Goal: Task Accomplishment & Management: Manage account settings

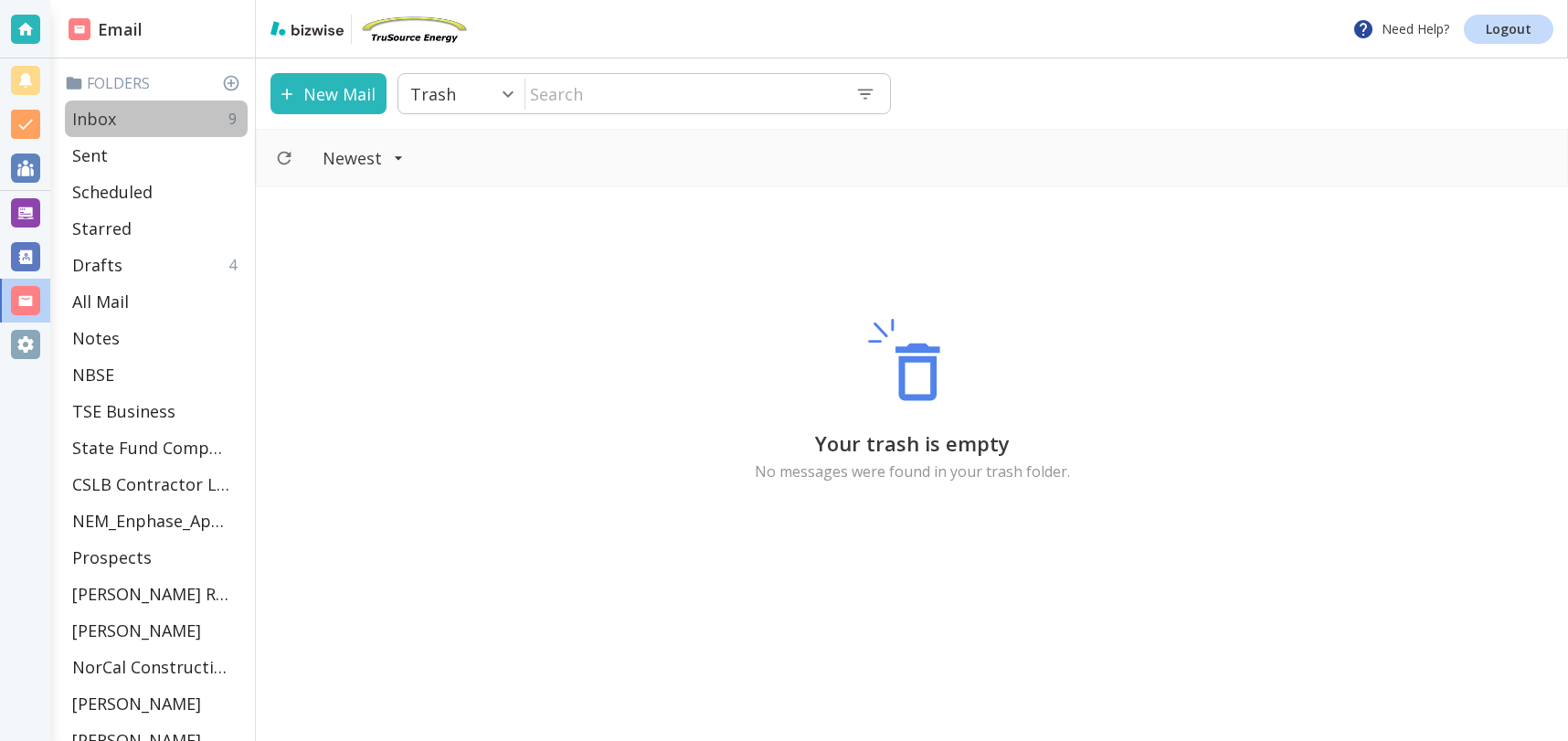
click at [103, 111] on p "Inbox" at bounding box center [94, 118] width 44 height 22
type input "0"
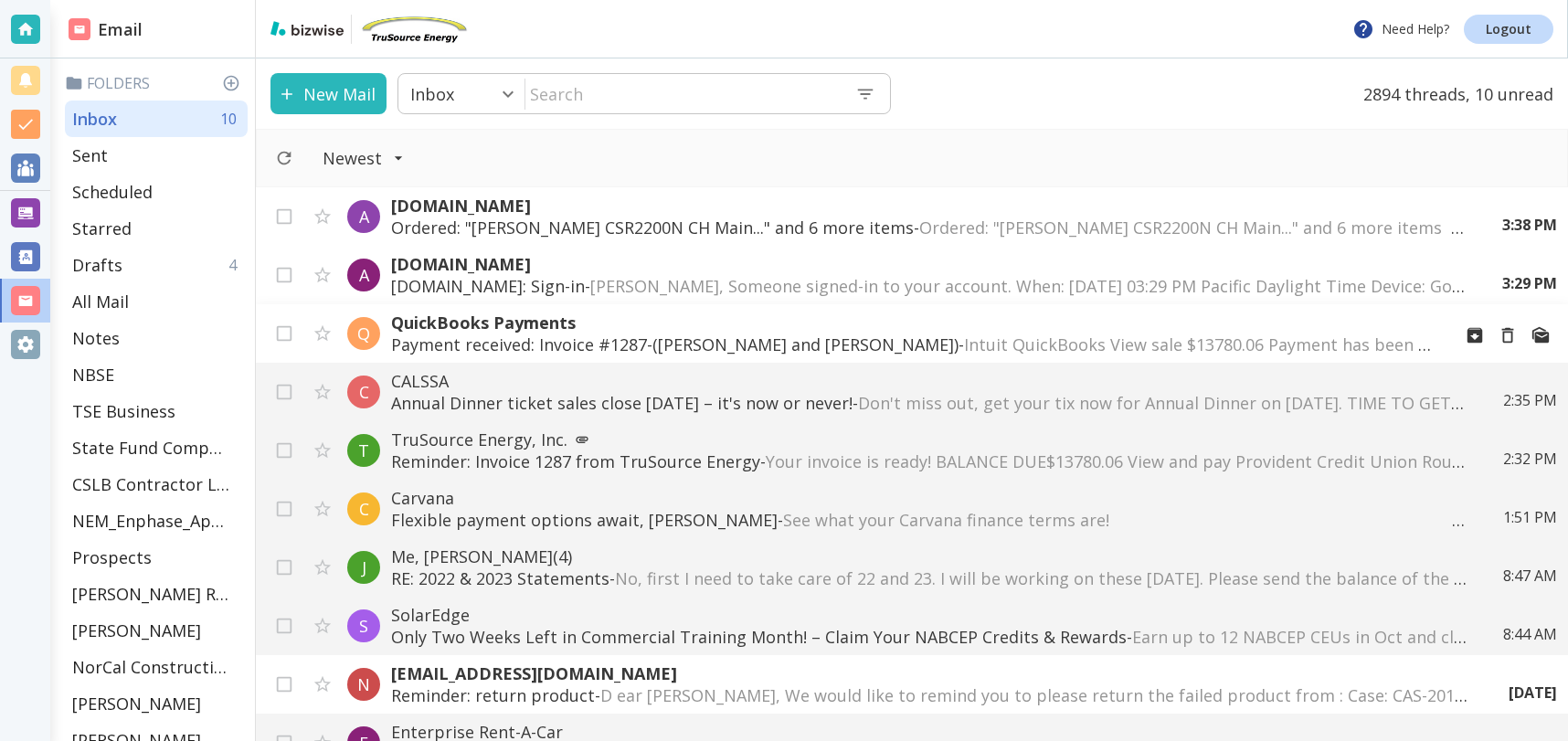
click at [701, 345] on p "Payment received: Invoice #1287-([PERSON_NAME] and [PERSON_NAME]) - Intuit Quic…" at bounding box center [914, 344] width 1046 height 22
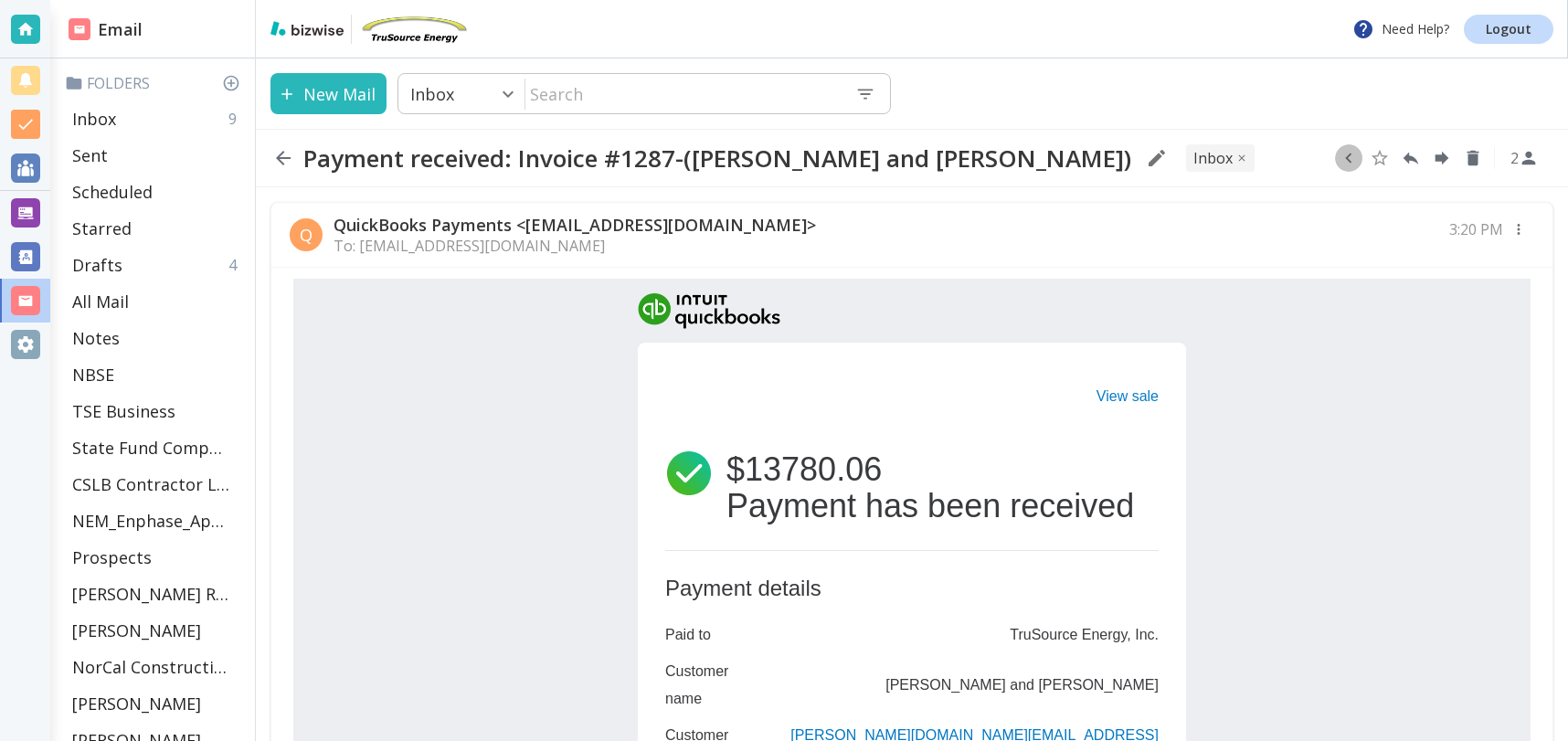
click at [1339, 156] on icon "button" at bounding box center [1348, 157] width 20 height 20
click at [1269, 162] on icon "Move to Folder" at bounding box center [1278, 157] width 20 height 20
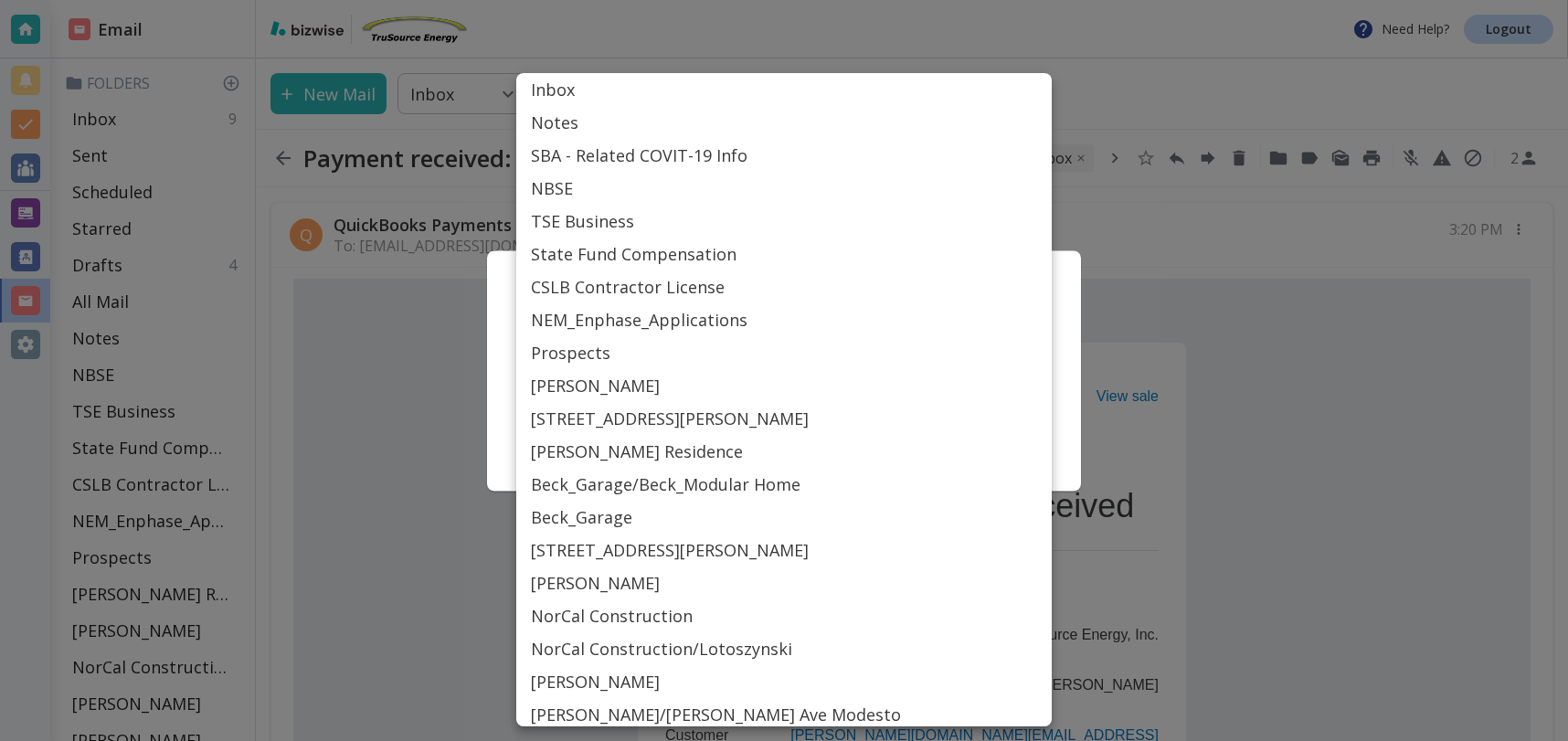
click at [752, 0] on body "Need Help? Logout Email Folders Inbox 9 Sent Scheduled Starred Drafts 4 All Mai…" at bounding box center [784, 0] width 1568 height 0
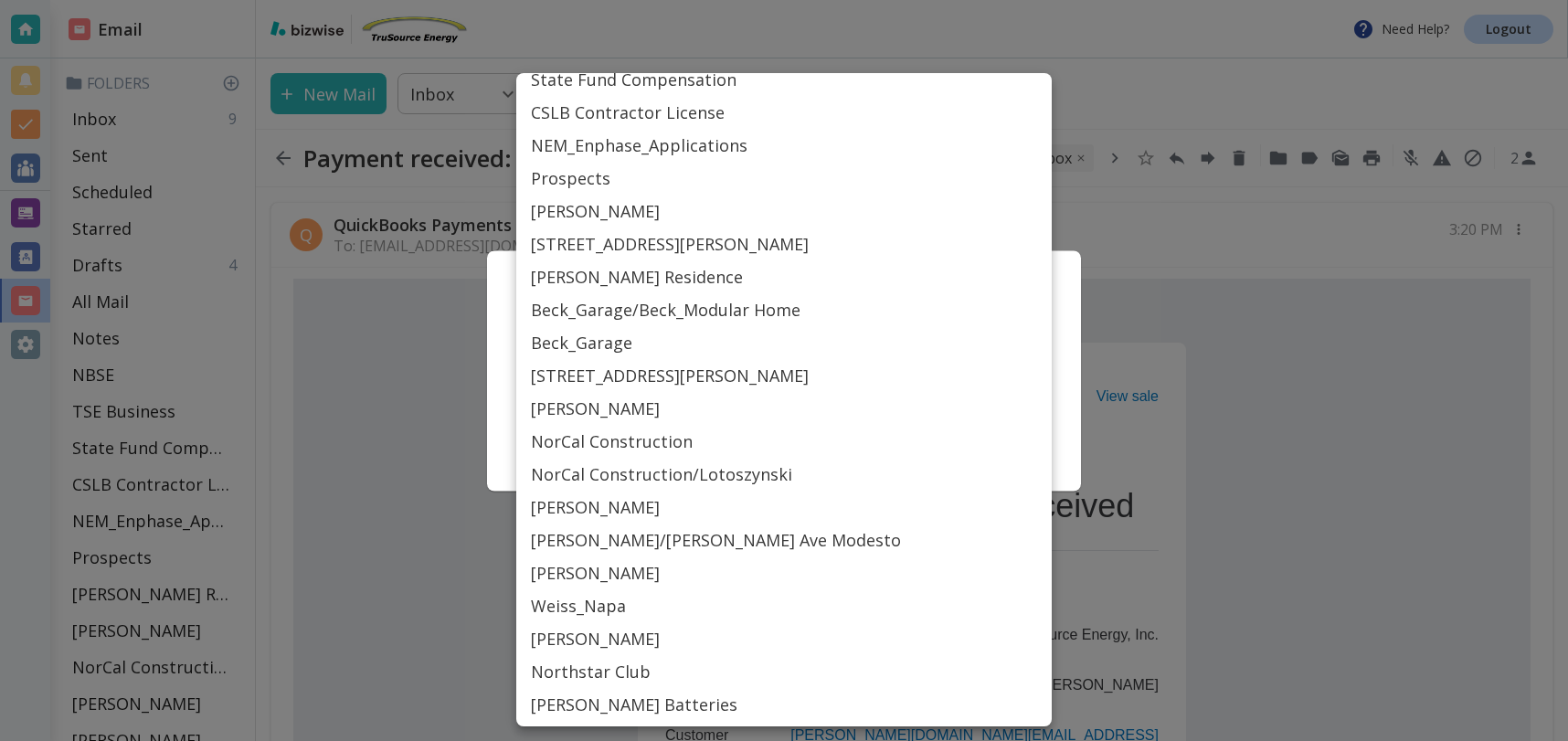
scroll to position [178, 0]
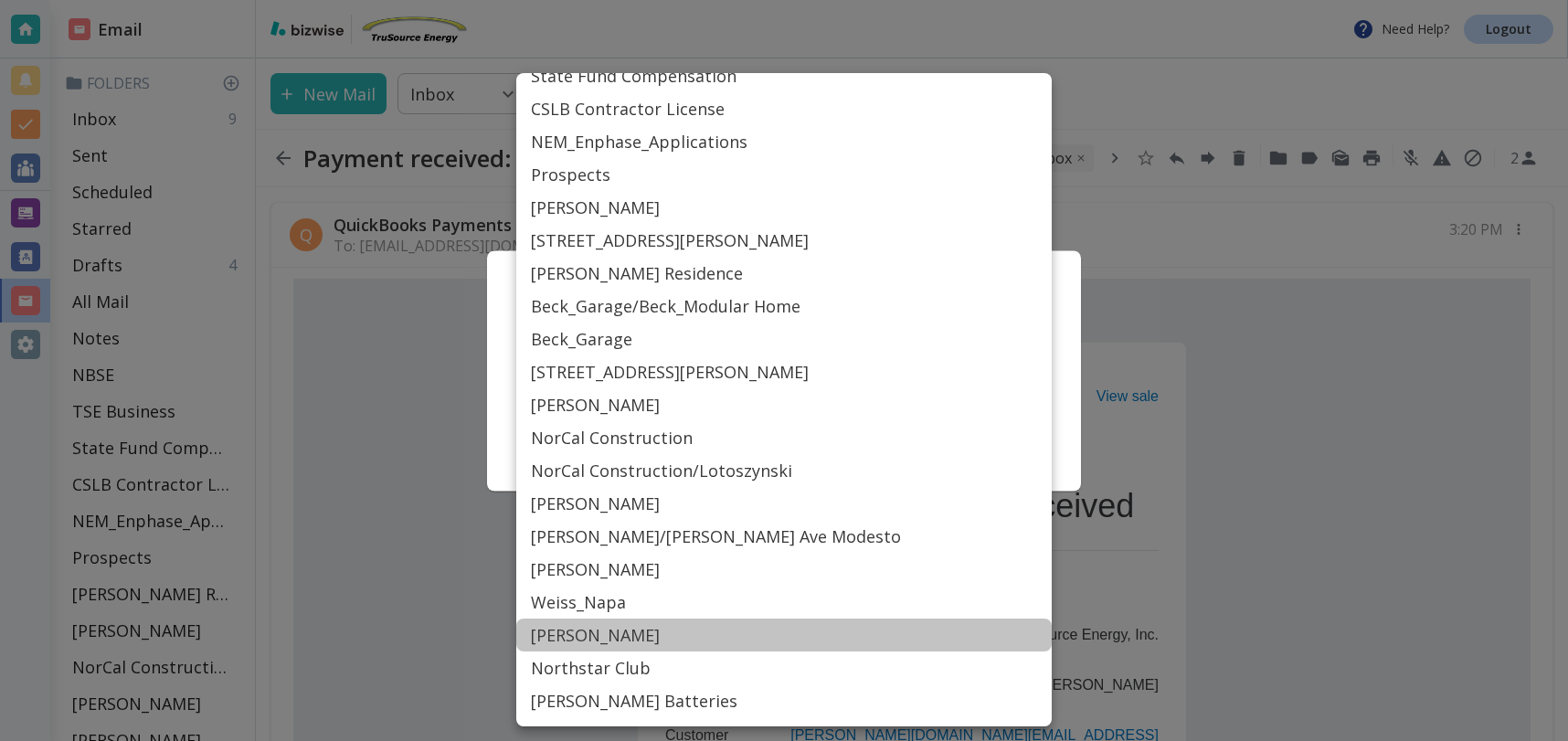
click at [564, 636] on li "[PERSON_NAME]" at bounding box center [784, 634] width 536 height 33
type input "Label_54"
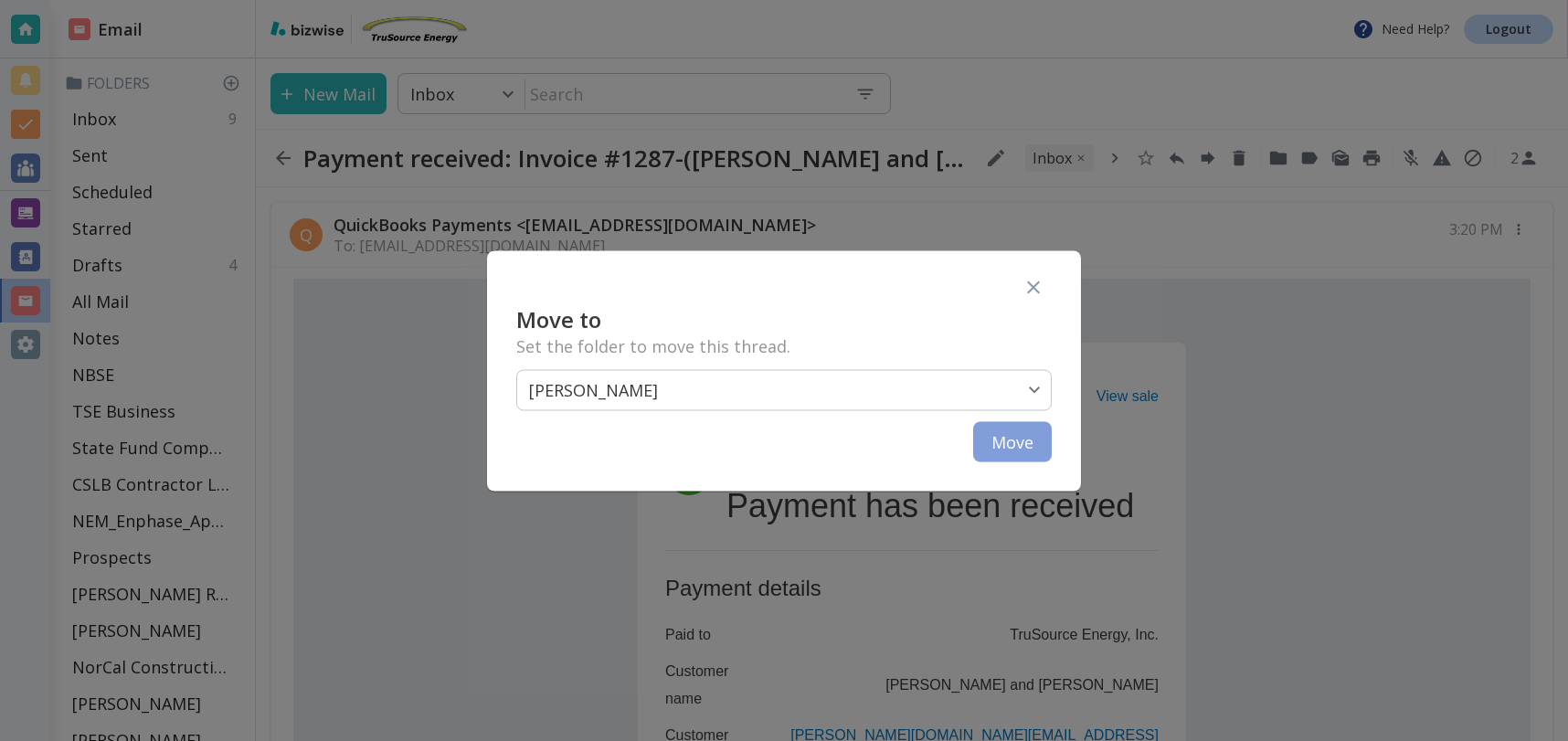
click at [1009, 440] on button "Move" at bounding box center [1012, 441] width 78 height 41
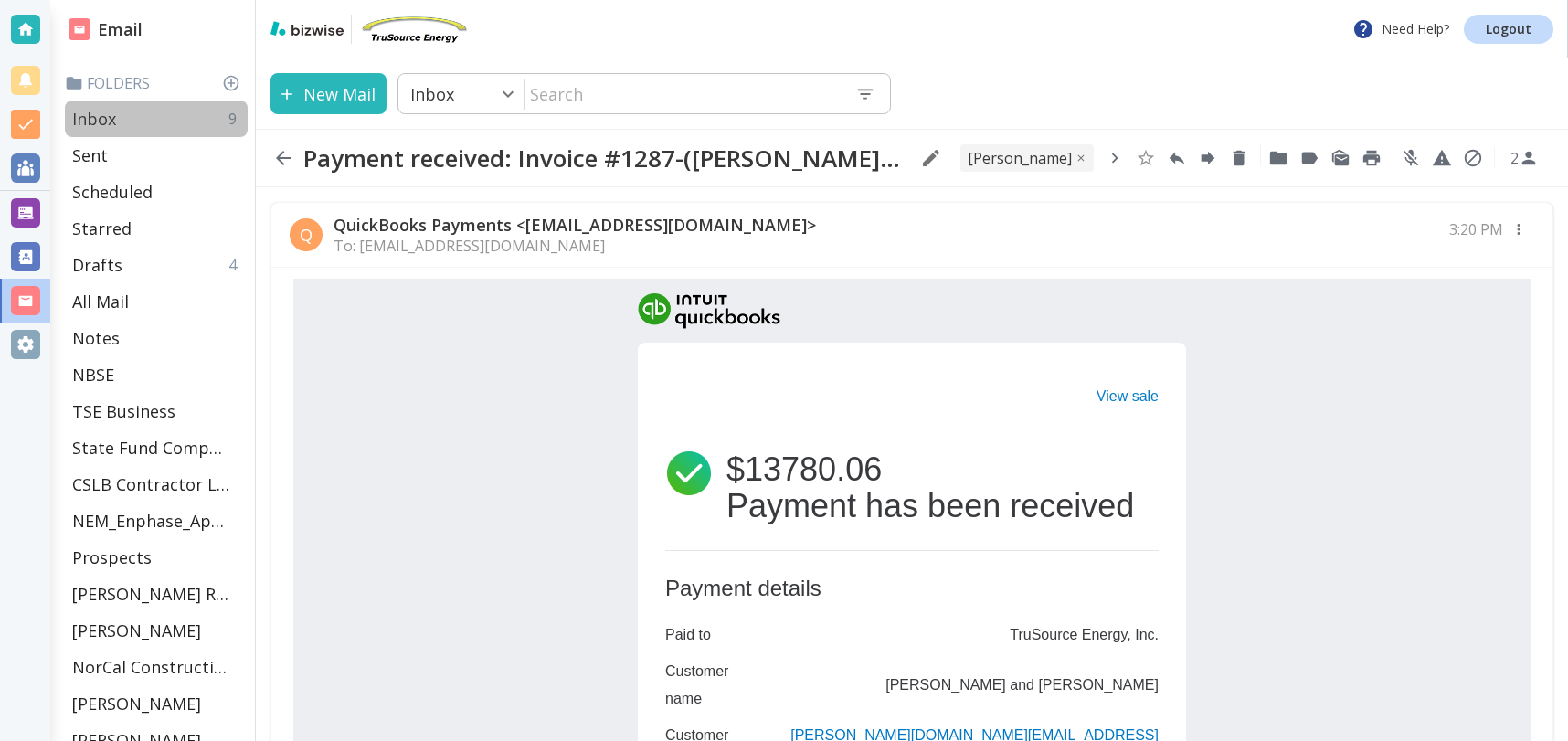
click at [190, 123] on div "Inbox 9" at bounding box center [157, 119] width 183 height 37
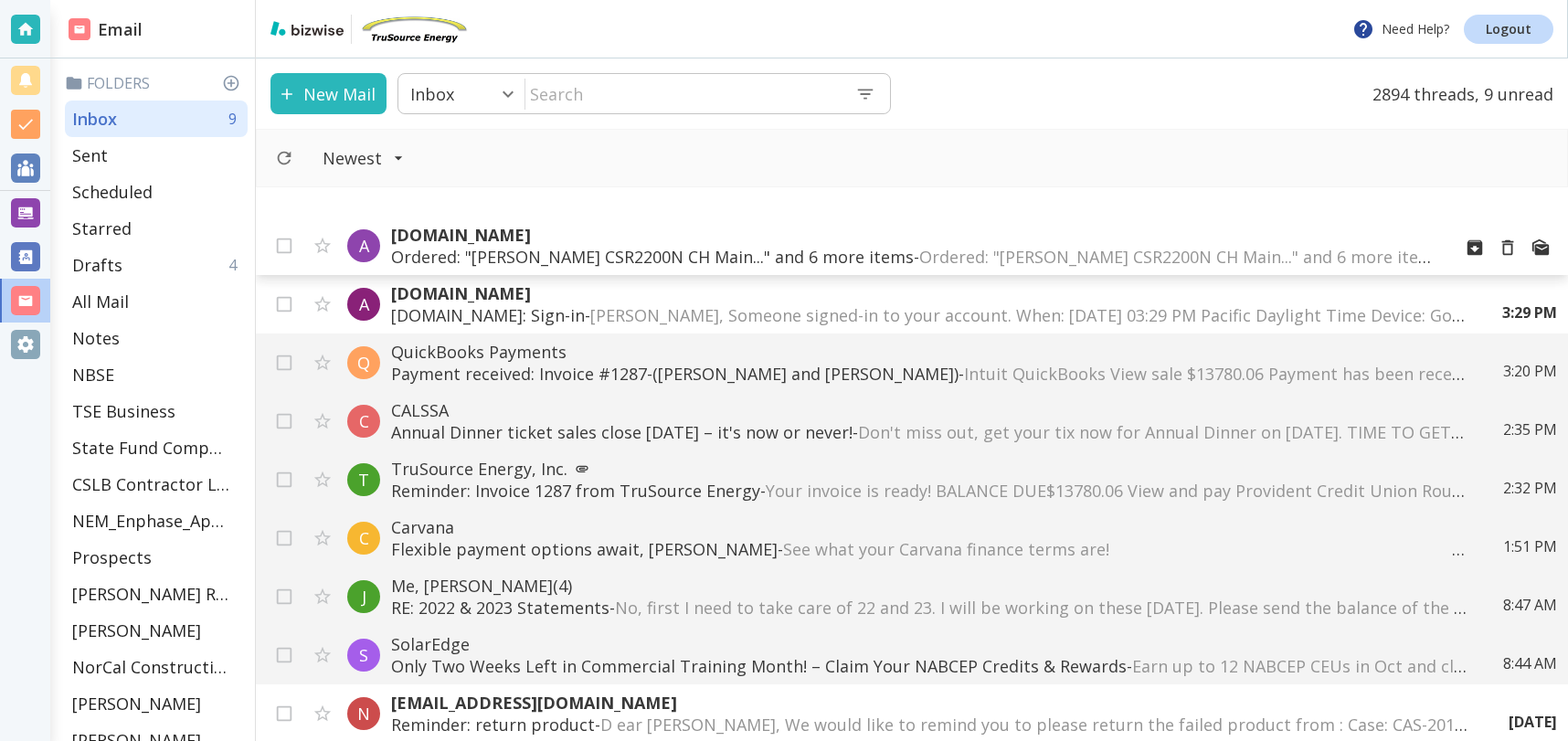
click at [692, 251] on p "Ordered: "[PERSON_NAME] CSR2200N CH Main..." and 6 more items - Ordered: "[PERS…" at bounding box center [914, 256] width 1046 height 22
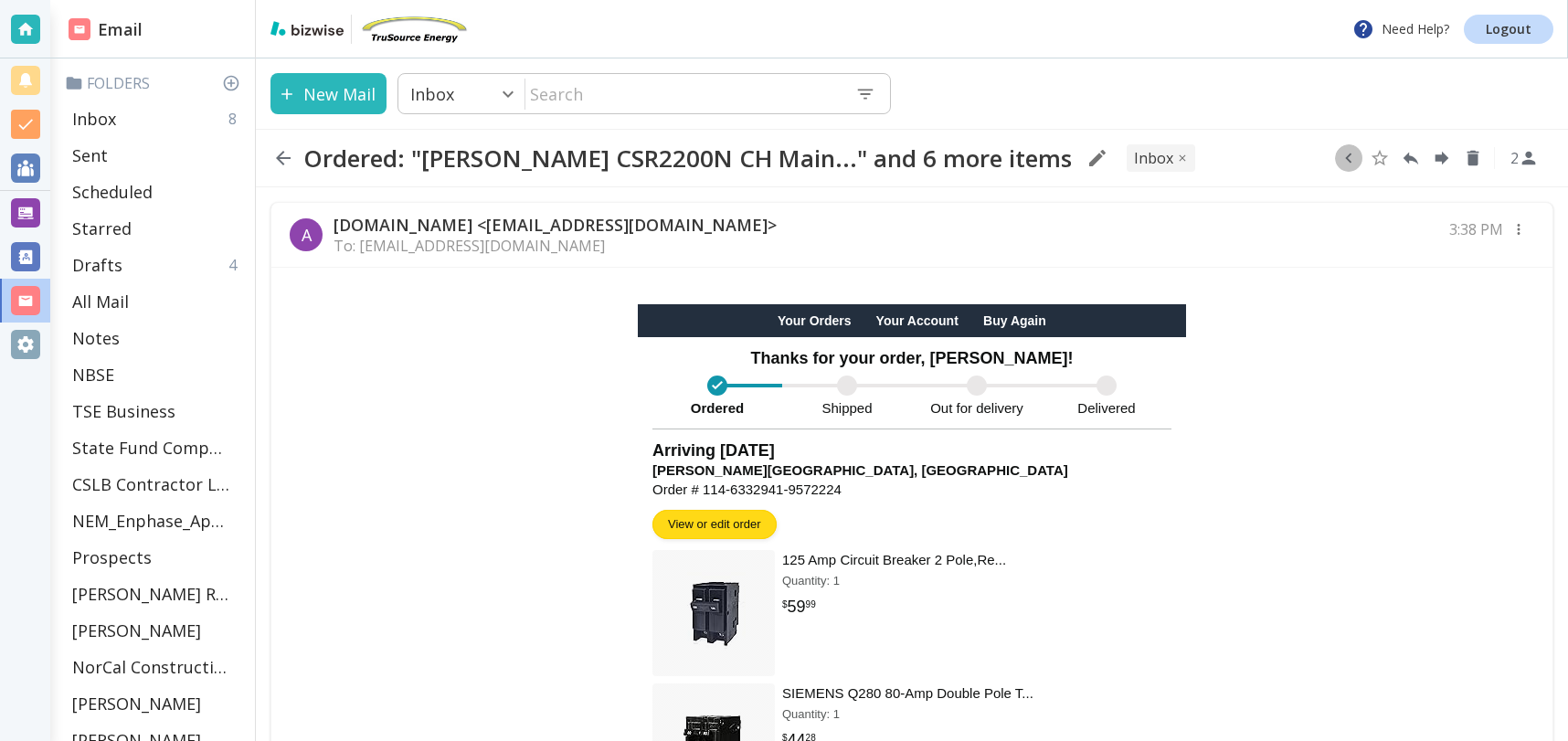
click at [1356, 159] on icon "button" at bounding box center [1348, 157] width 20 height 20
click at [1282, 157] on icon "Move to Folder" at bounding box center [1278, 158] width 16 height 14
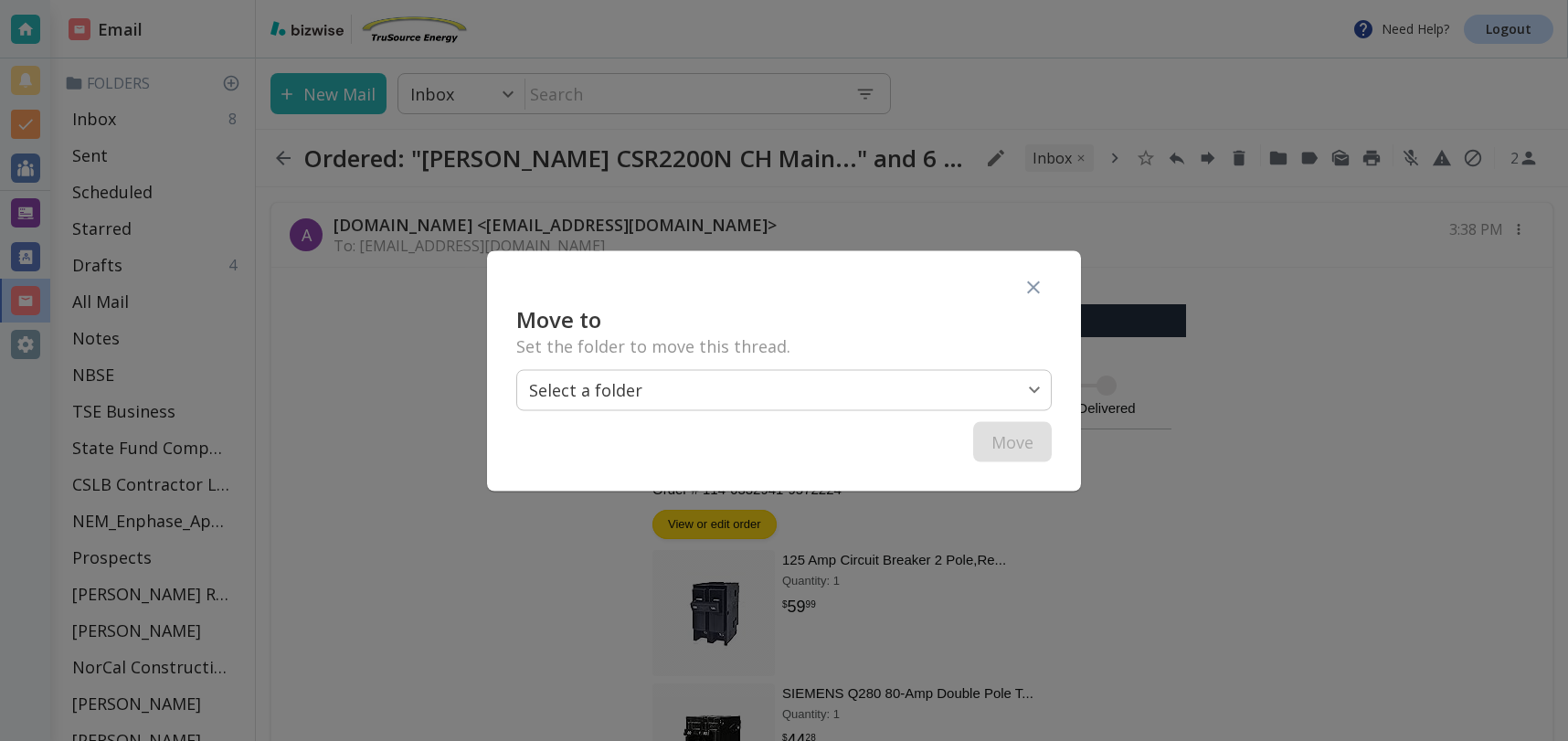
click at [750, 0] on body "Need Help? Logout Email Folders Inbox 8 Sent Scheduled Starred Drafts 4 All Mai…" at bounding box center [784, 0] width 1568 height 0
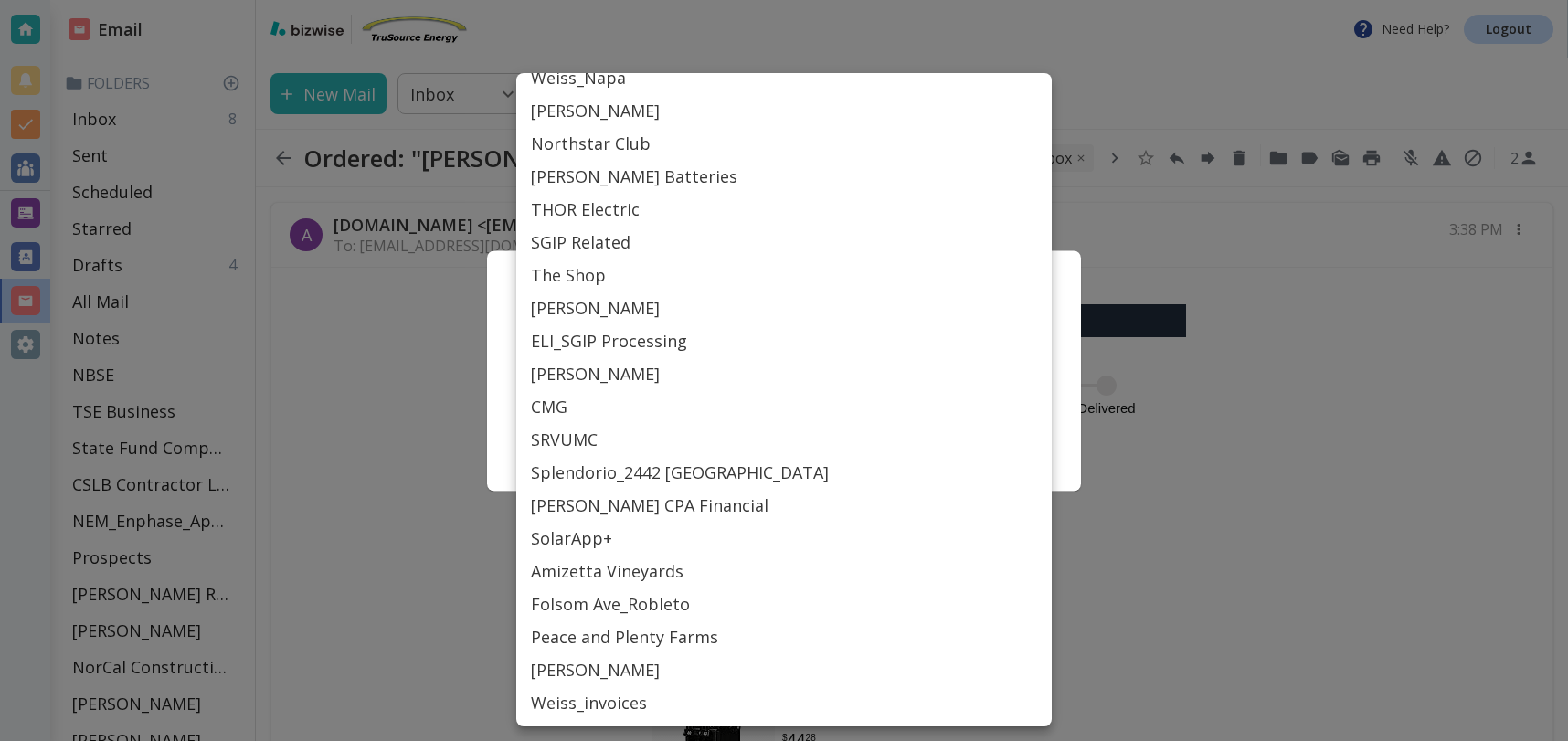
scroll to position [707, 0]
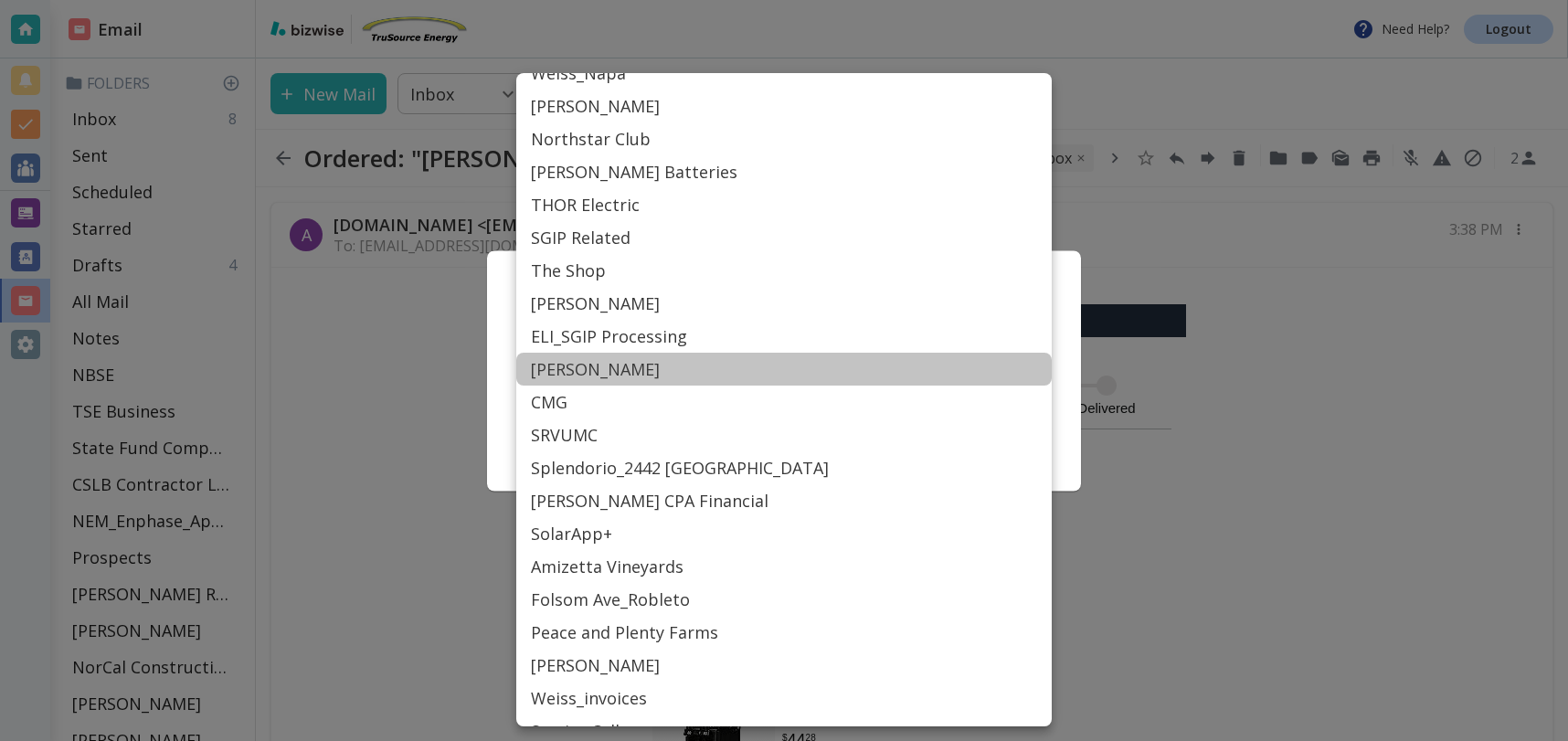
click at [664, 370] on li "[PERSON_NAME]" at bounding box center [784, 369] width 536 height 33
type input "Label_75"
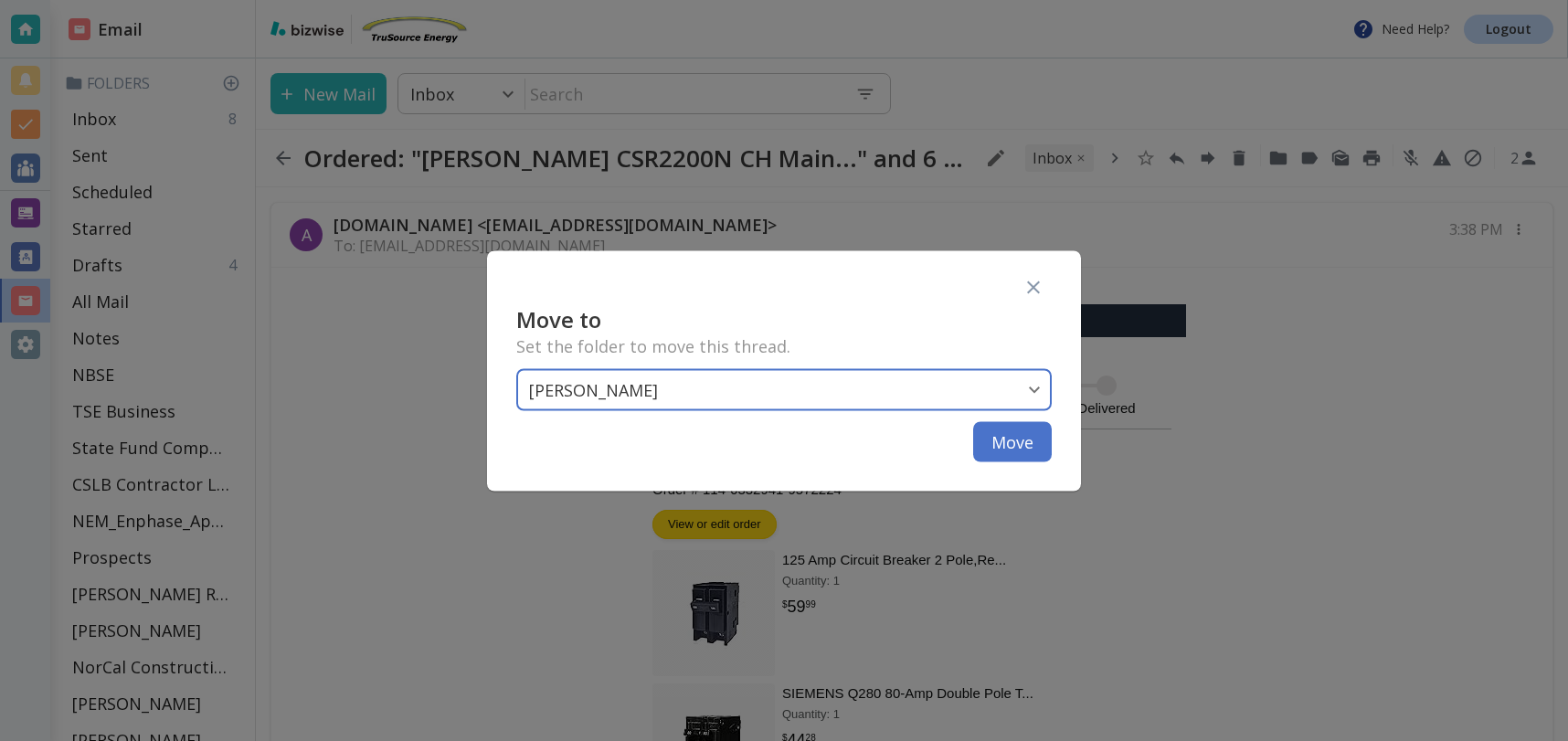
click at [1003, 446] on button "Move" at bounding box center [1012, 441] width 78 height 41
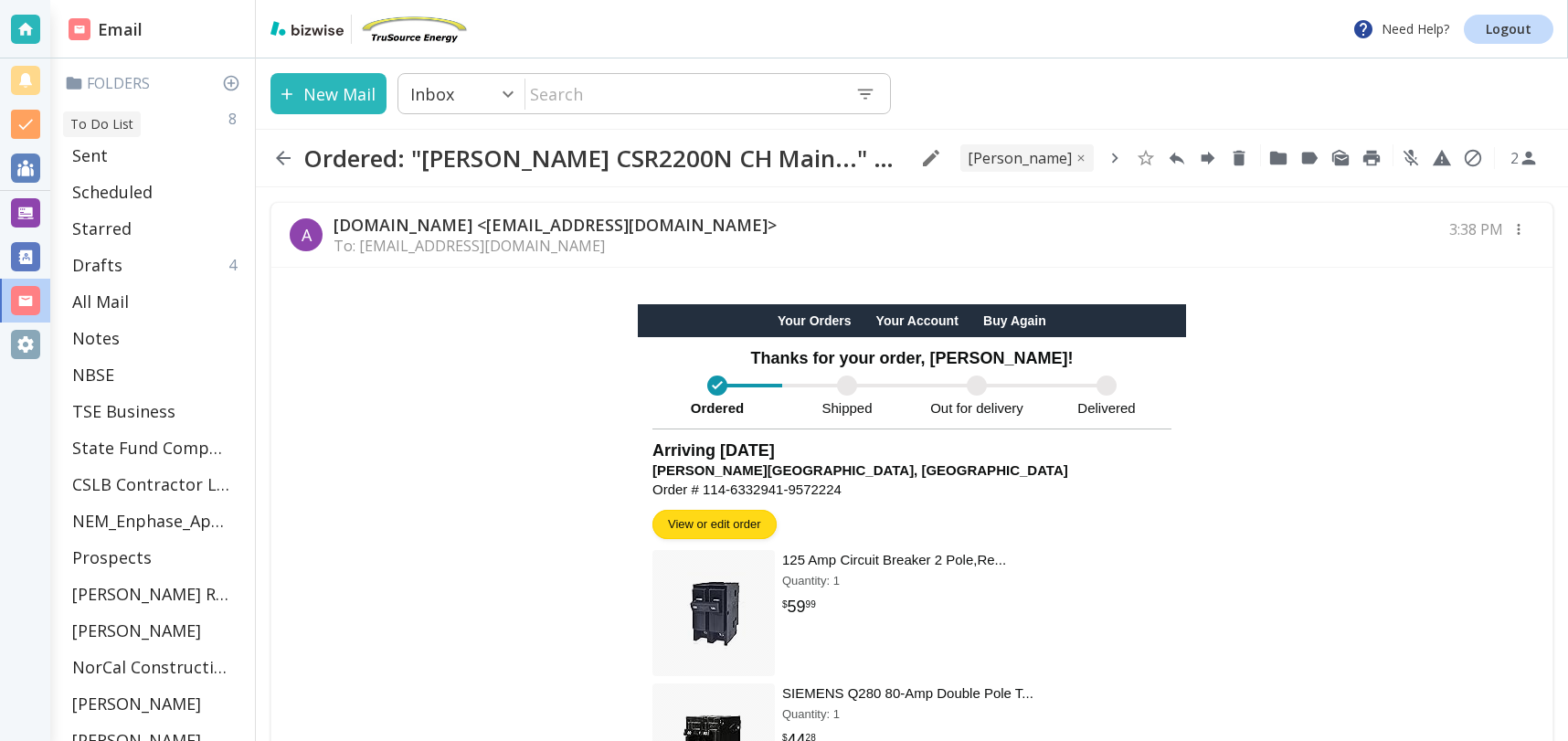
click at [83, 120] on p "To Do List" at bounding box center [102, 124] width 63 height 18
click at [171, 122] on div "Inbox 8" at bounding box center [157, 119] width 183 height 37
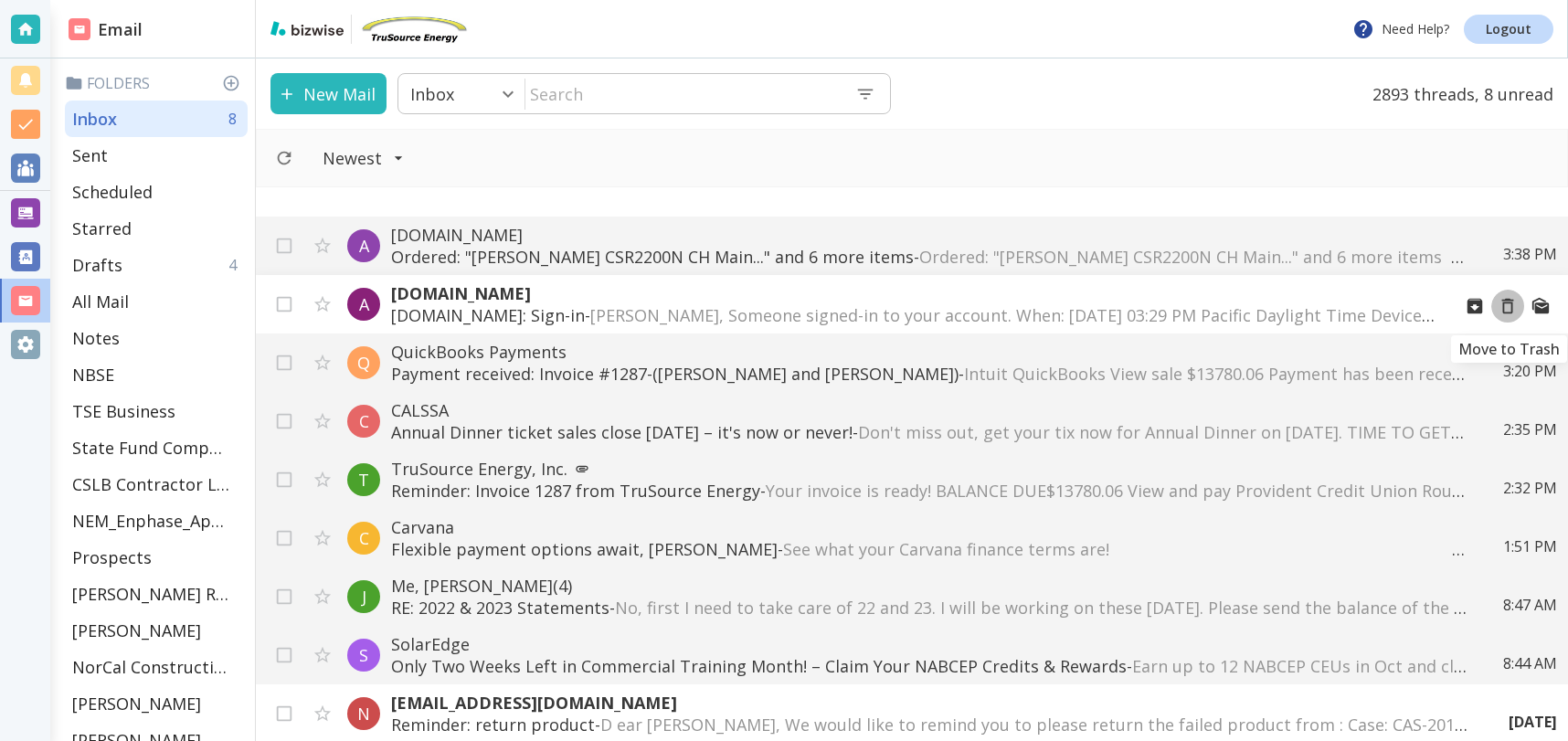
click at [1510, 307] on icon "Move to Trash" at bounding box center [1507, 305] width 20 height 20
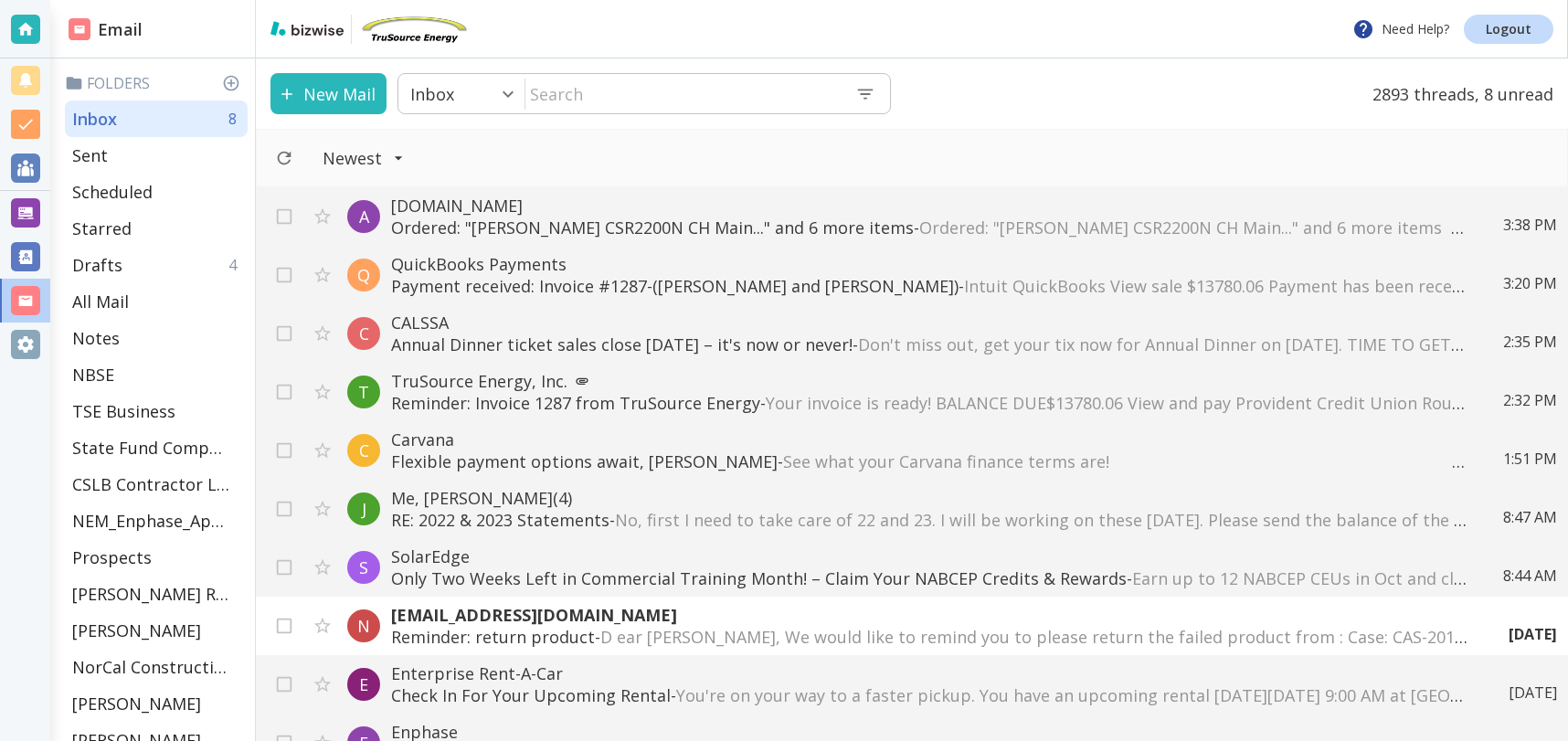
scroll to position [1, 0]
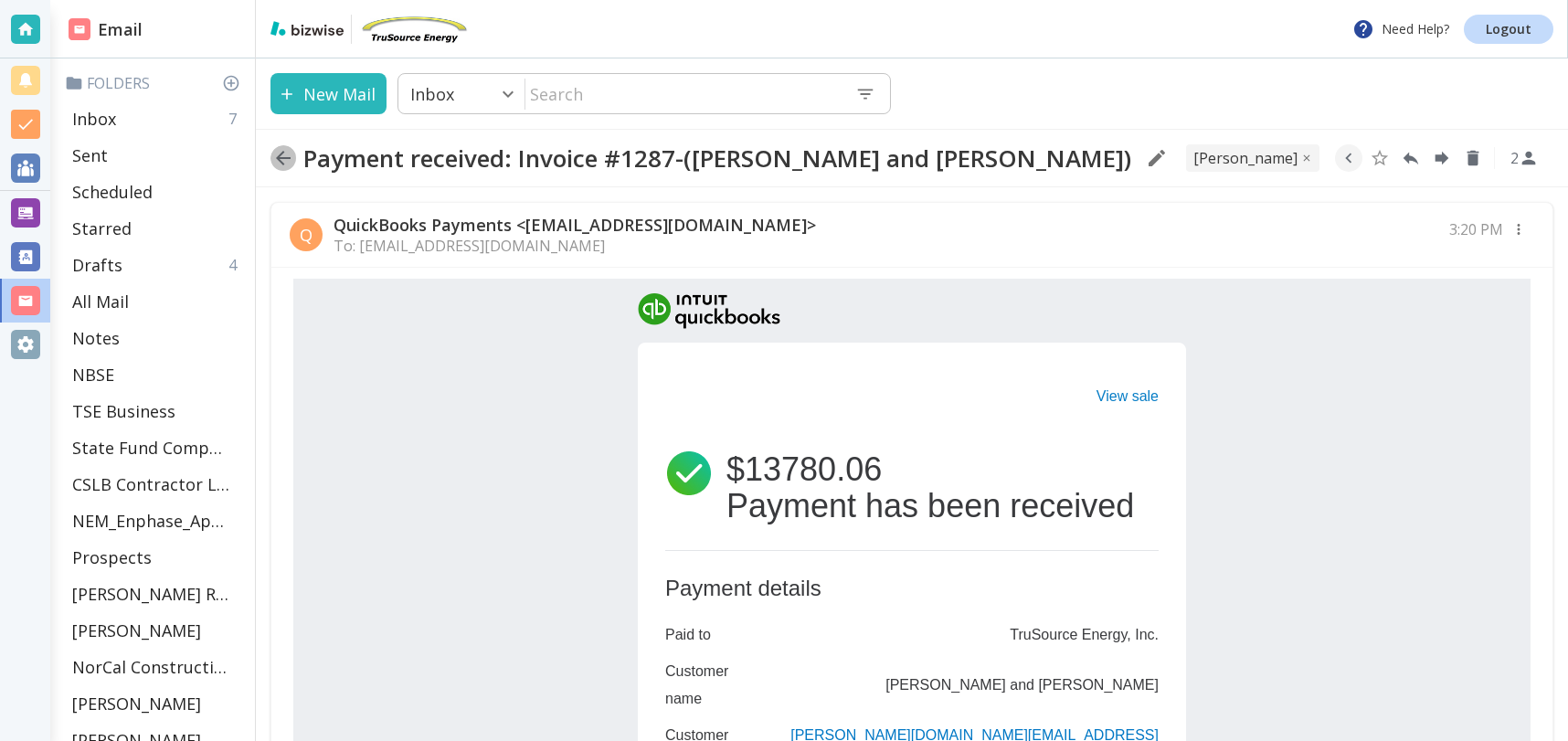
click at [283, 155] on icon "button" at bounding box center [283, 157] width 22 height 22
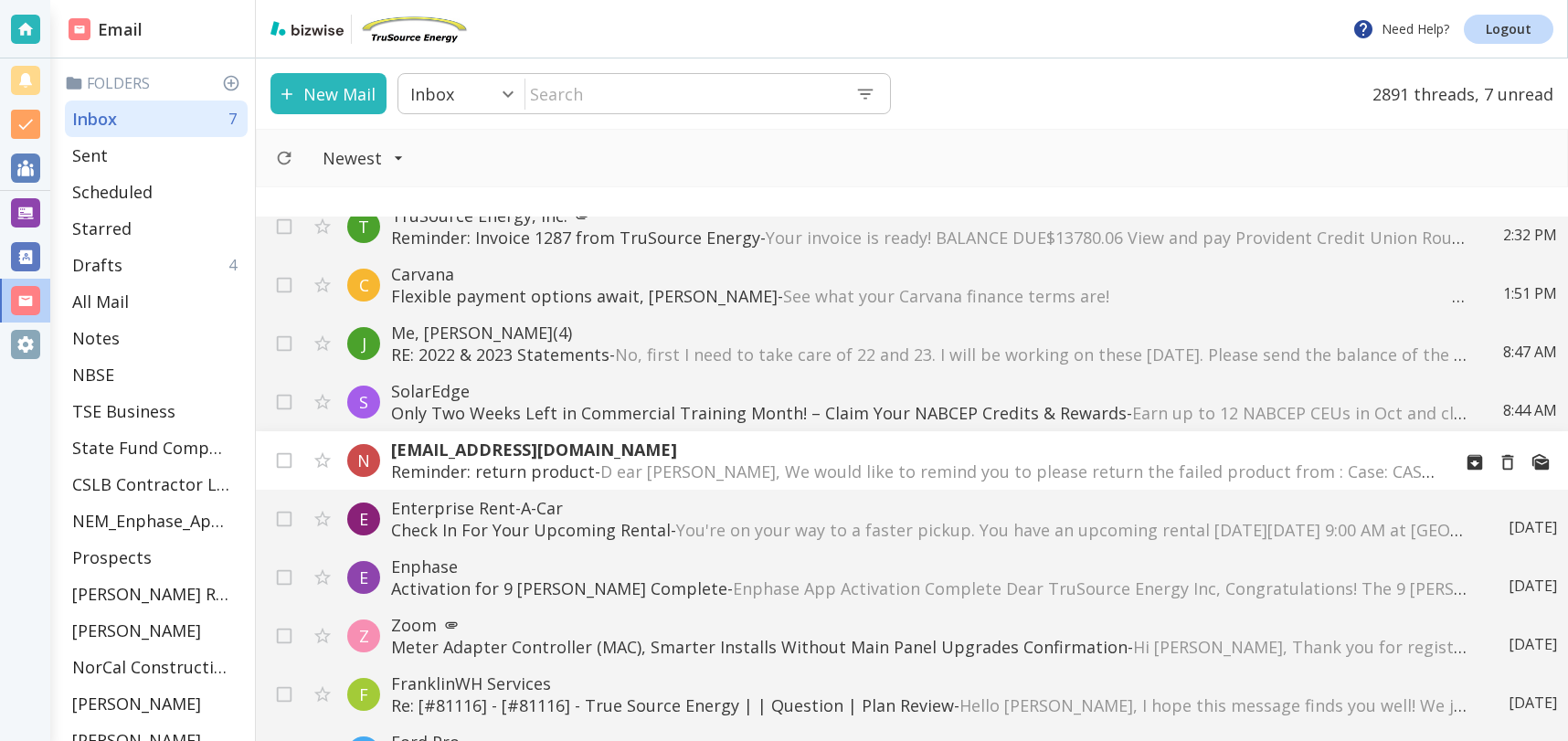
scroll to position [229, 0]
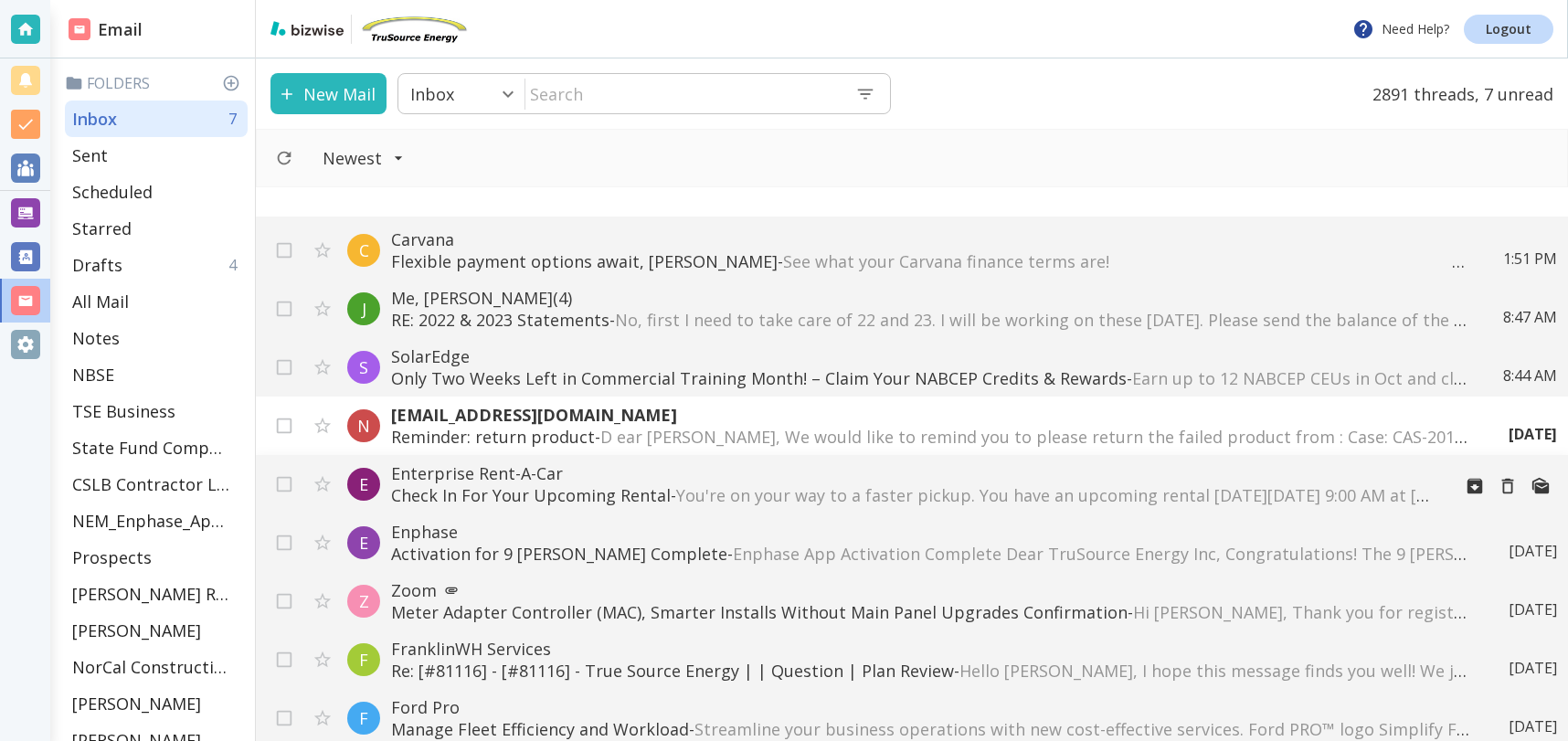
click at [820, 495] on span "You're on your way to a faster pickup. You have an upcoming rental [DATE][DATE]…" at bounding box center [1510, 495] width 1670 height 22
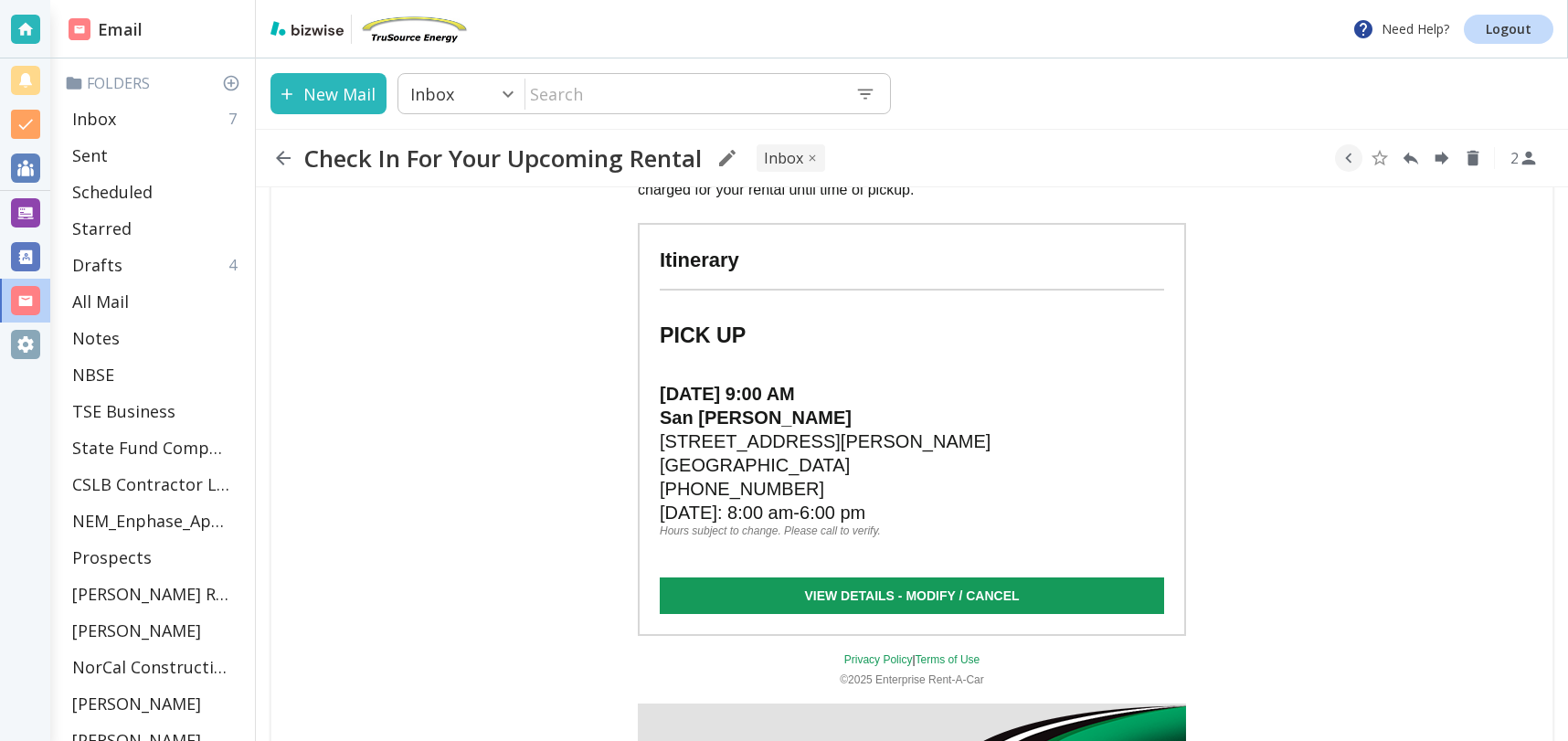
scroll to position [535, 0]
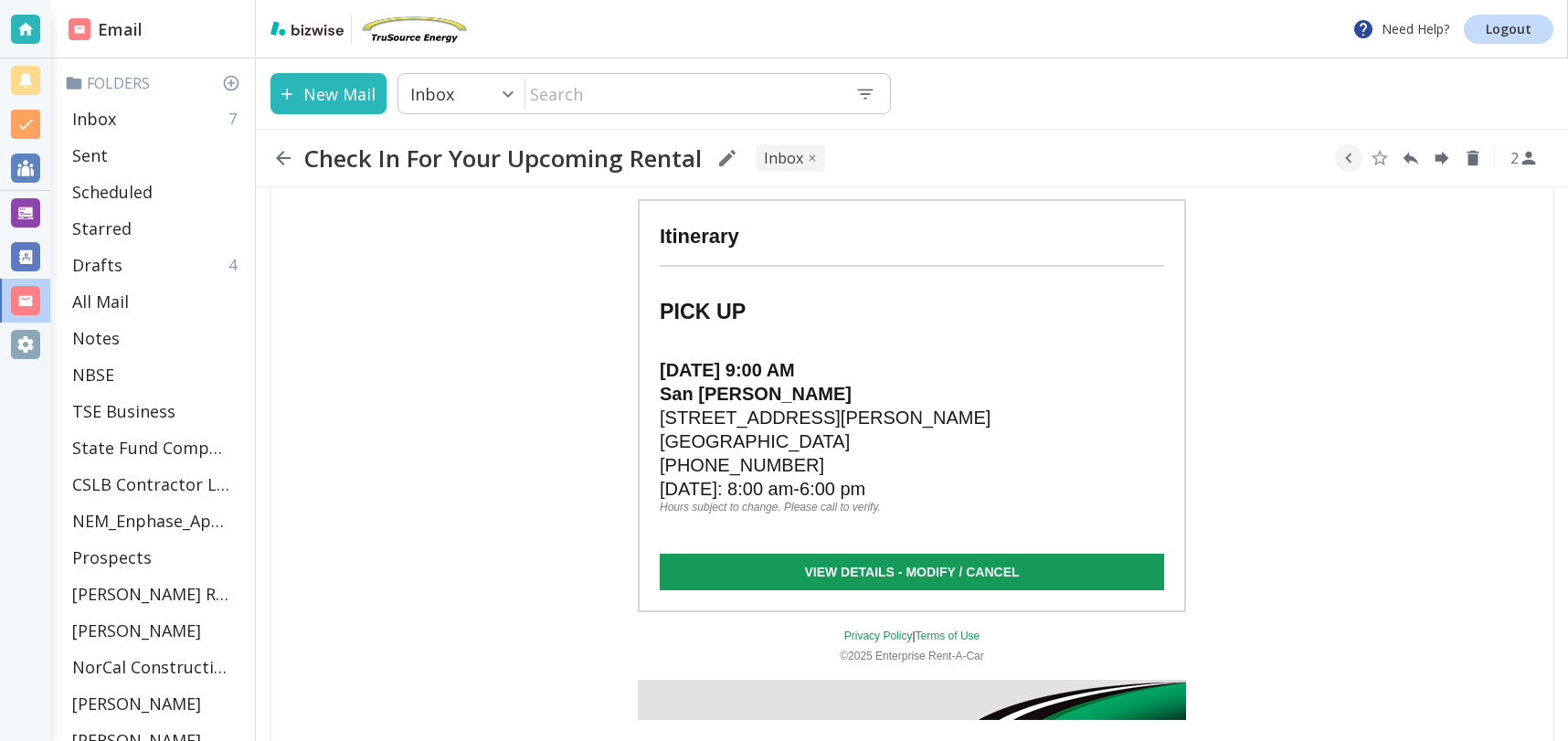
click at [933, 553] on link "VIEW DETAILS - MODIFY / CANCEL" at bounding box center [912, 571] width 504 height 37
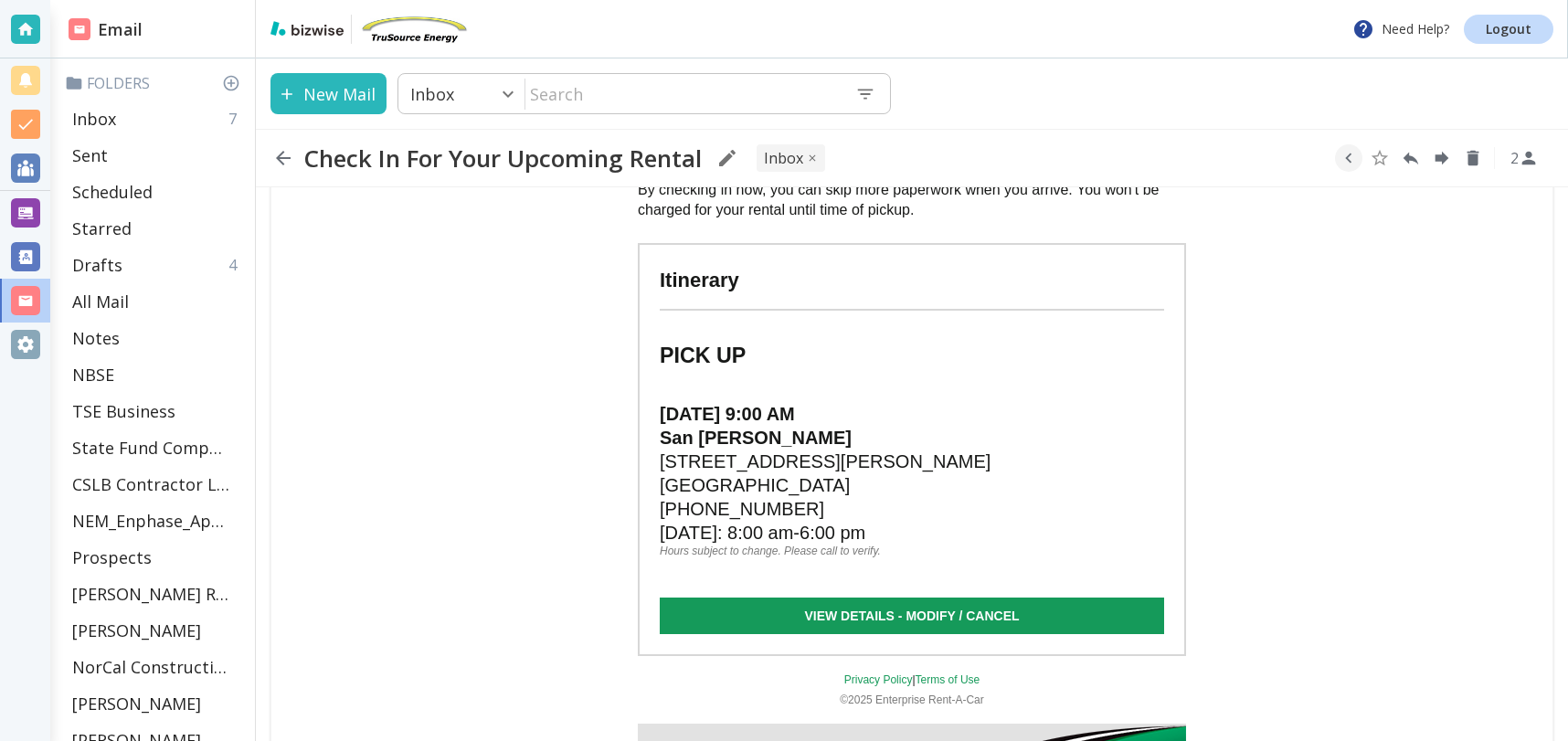
scroll to position [592, 0]
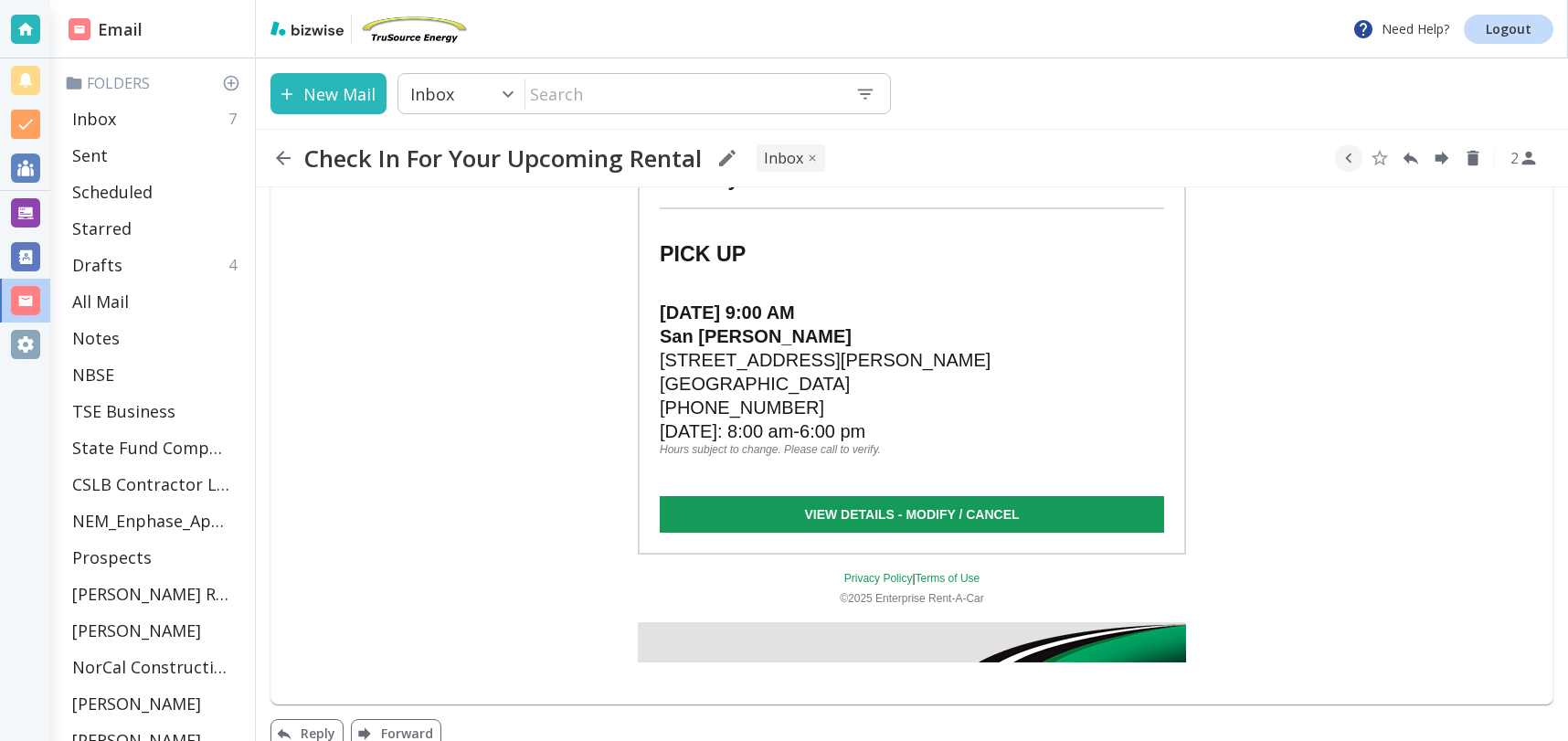
click at [865, 496] on link "VIEW DETAILS - MODIFY / CANCEL" at bounding box center [912, 514] width 504 height 37
